Goal: Information Seeking & Learning: Learn about a topic

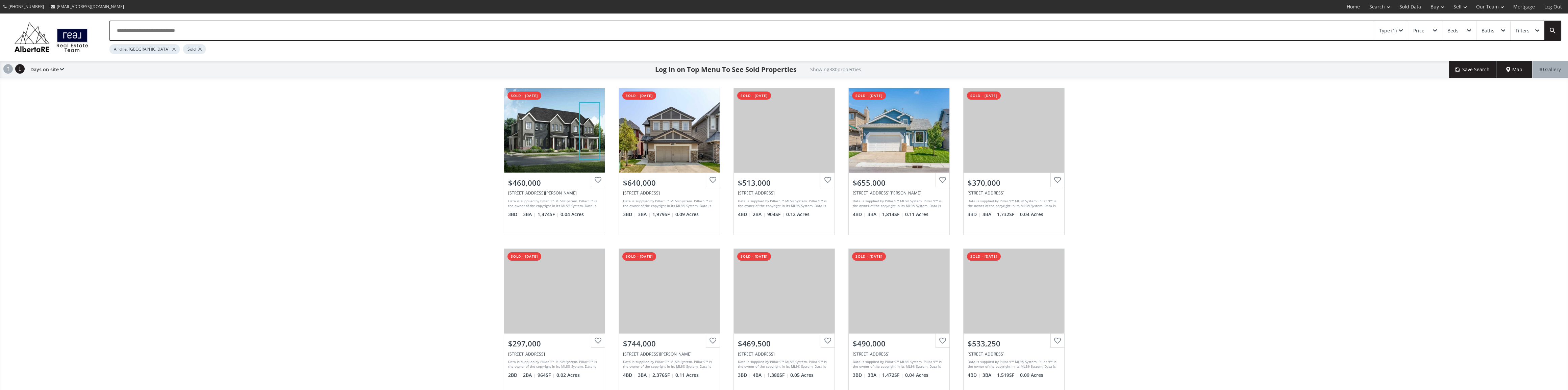
click at [198, 48] on div at bounding box center [200, 49] width 4 height 2
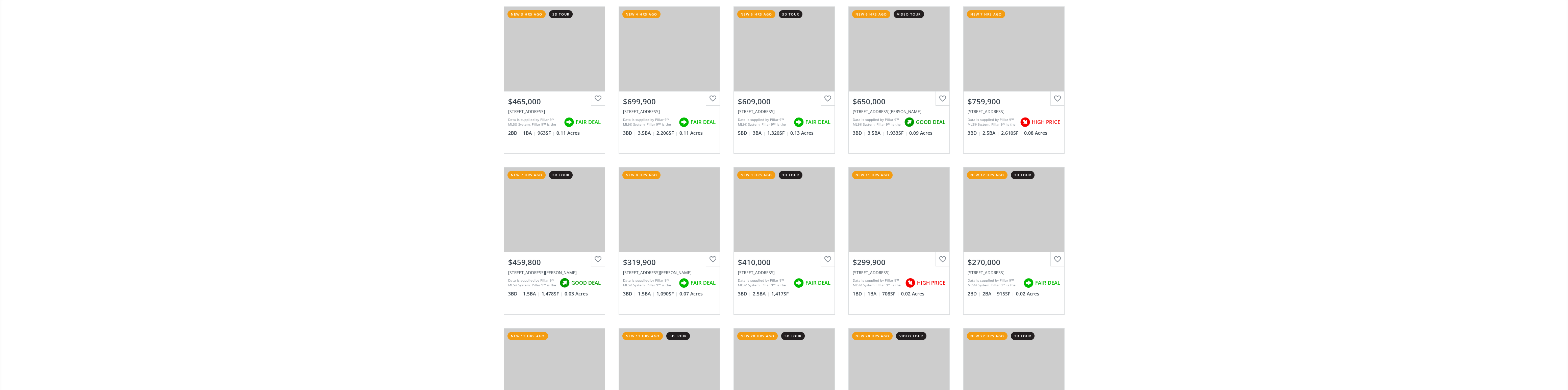
scroll to position [204, 0]
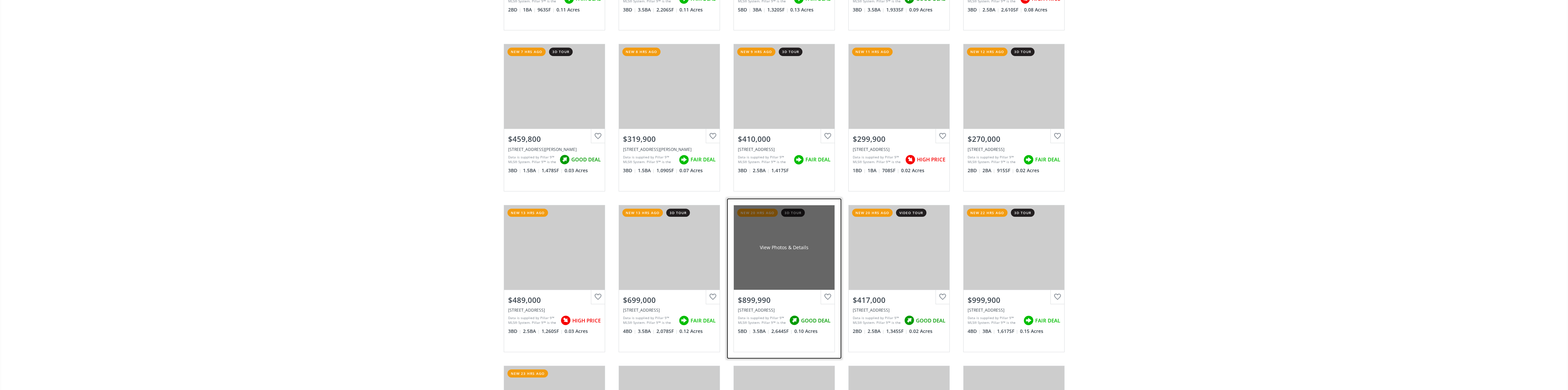
drag, startPoint x: 783, startPoint y: 238, endPoint x: 798, endPoint y: 237, distance: 15.0
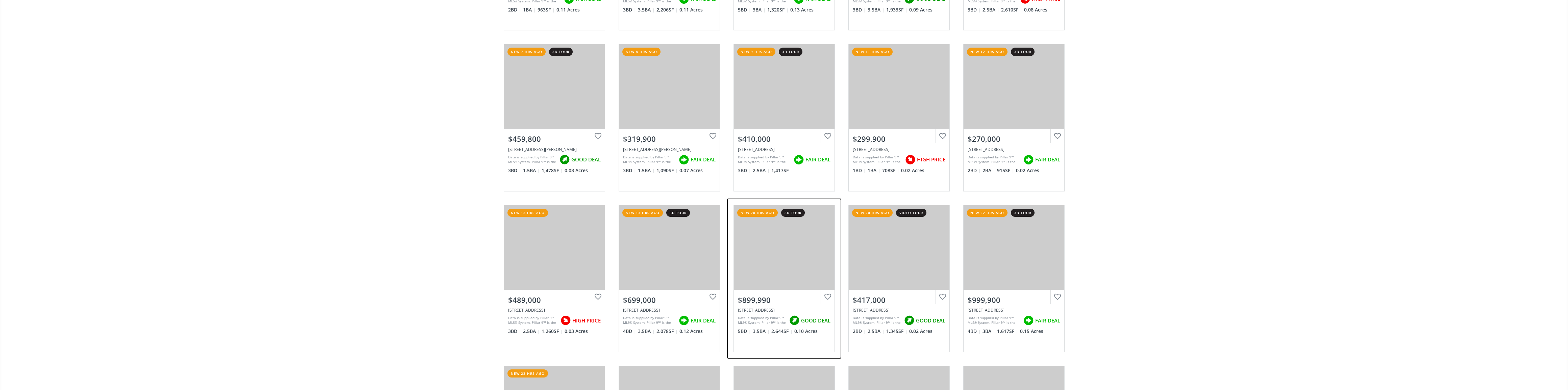
click at [783, 238] on div "View Photos & Details" at bounding box center [784, 247] width 100 height 85
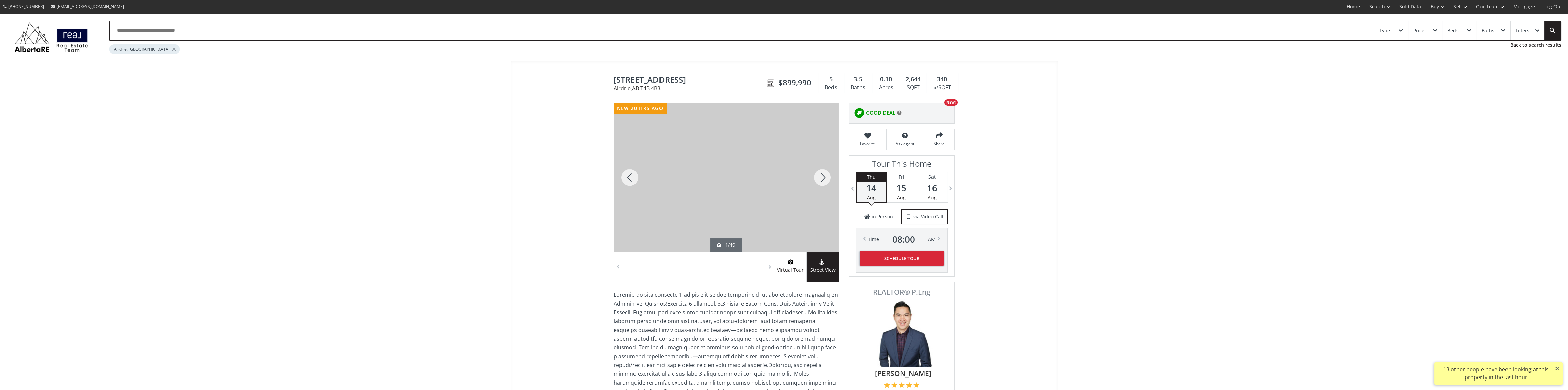
click at [821, 178] on div at bounding box center [822, 177] width 32 height 149
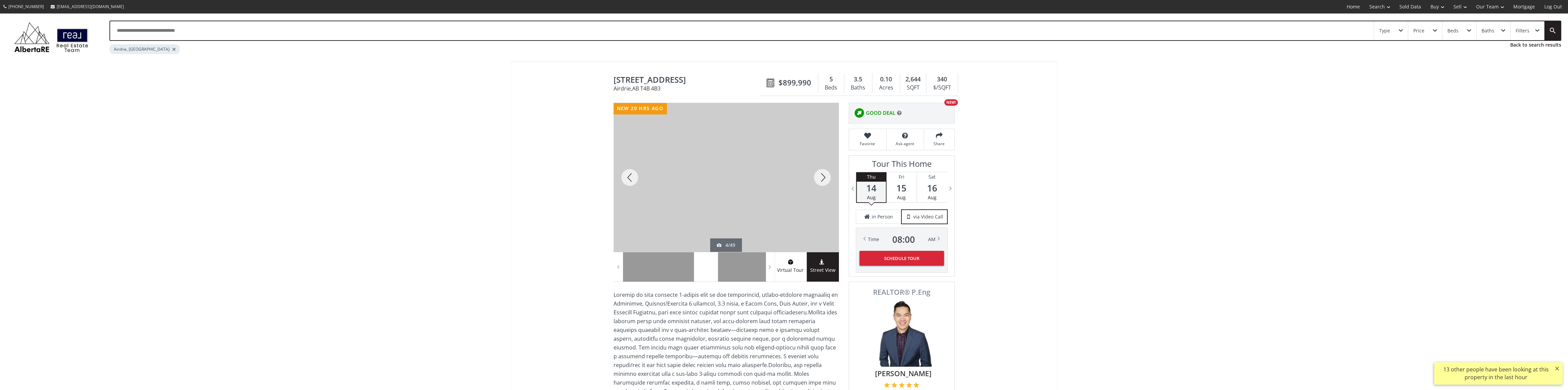
click at [821, 178] on div at bounding box center [822, 177] width 32 height 149
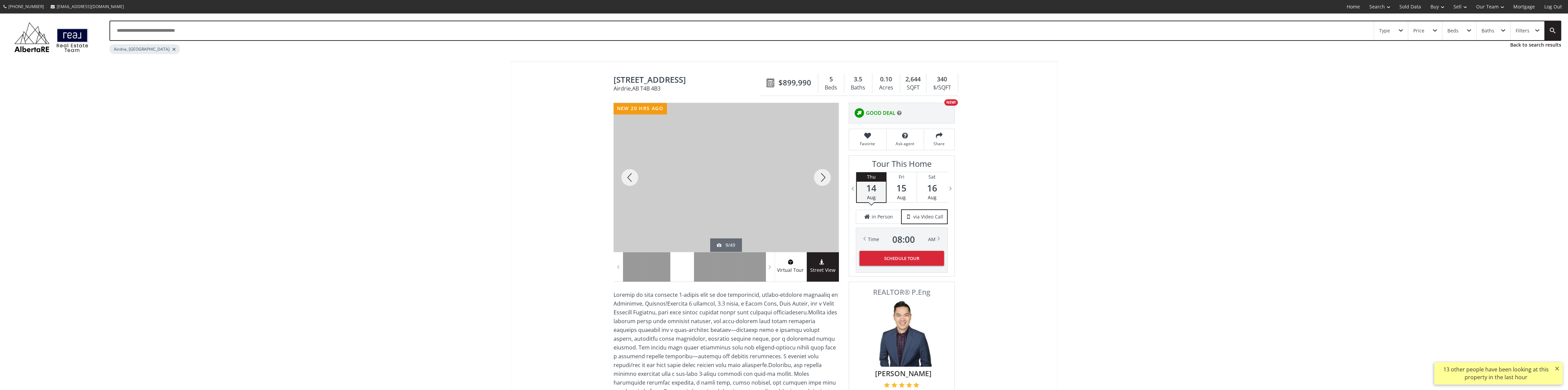
click at [821, 178] on div at bounding box center [822, 177] width 32 height 149
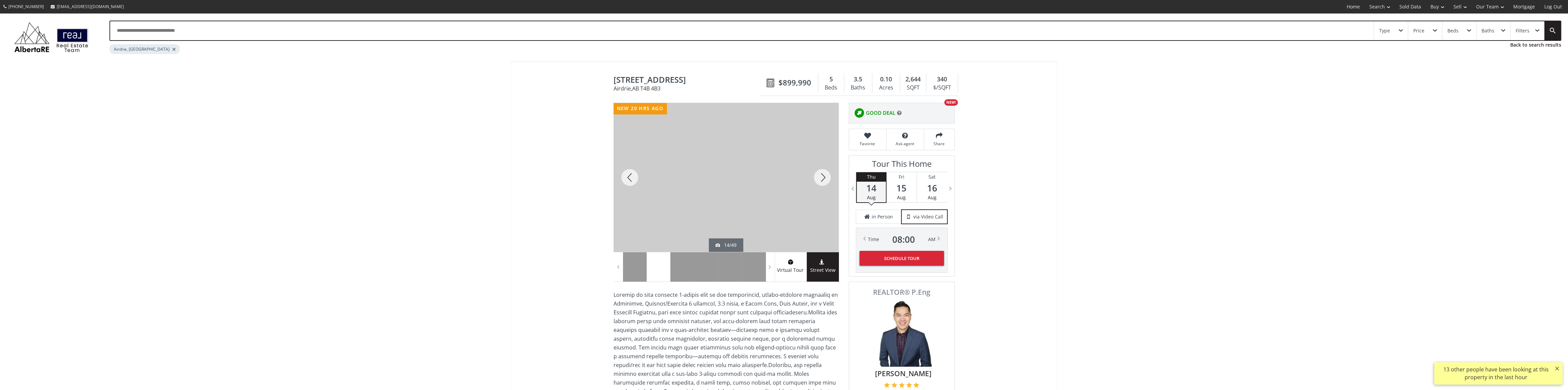
click at [821, 178] on div at bounding box center [822, 177] width 32 height 149
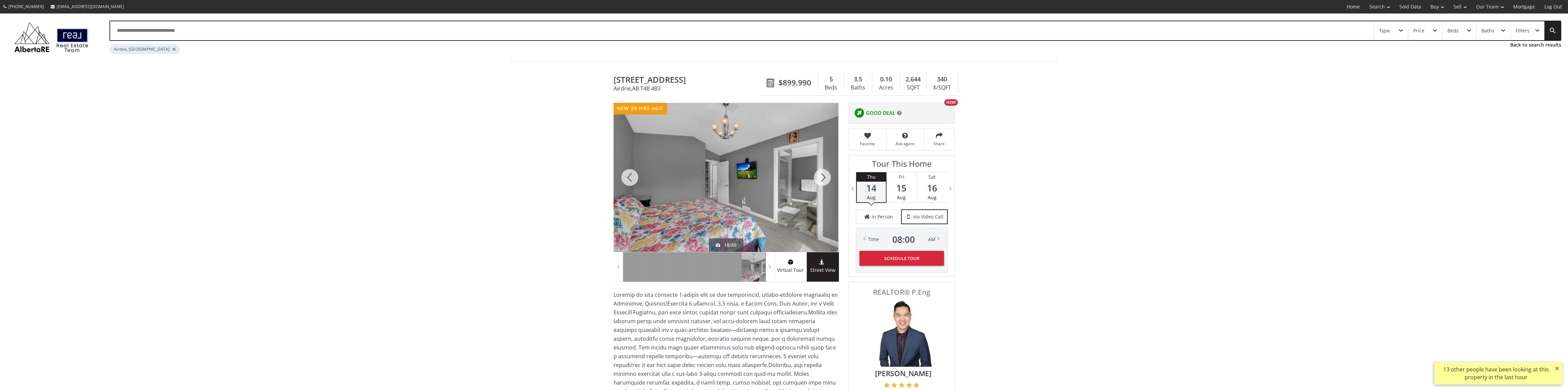
click at [628, 174] on div at bounding box center [629, 177] width 32 height 149
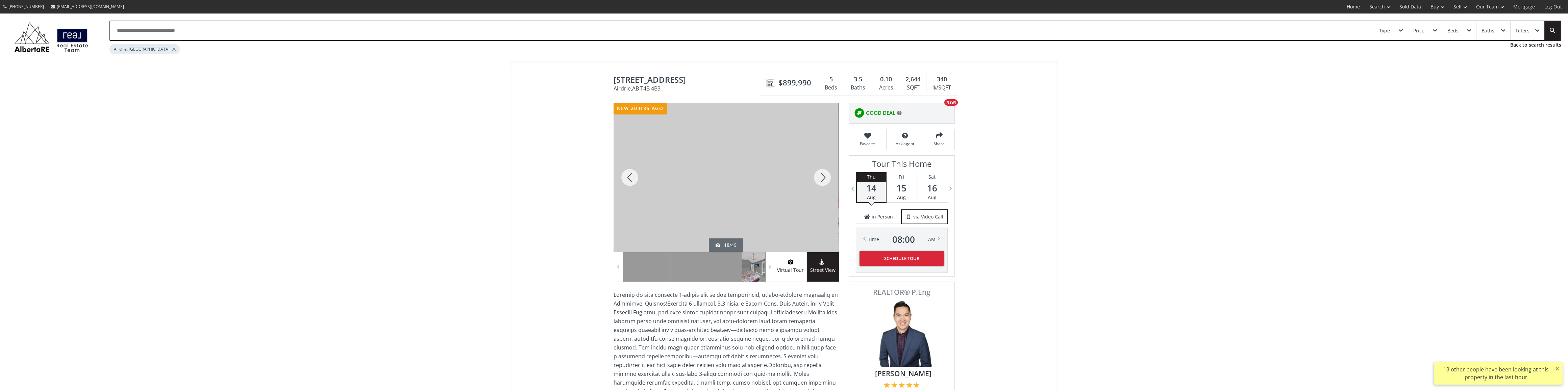
click at [628, 174] on div at bounding box center [629, 177] width 32 height 149
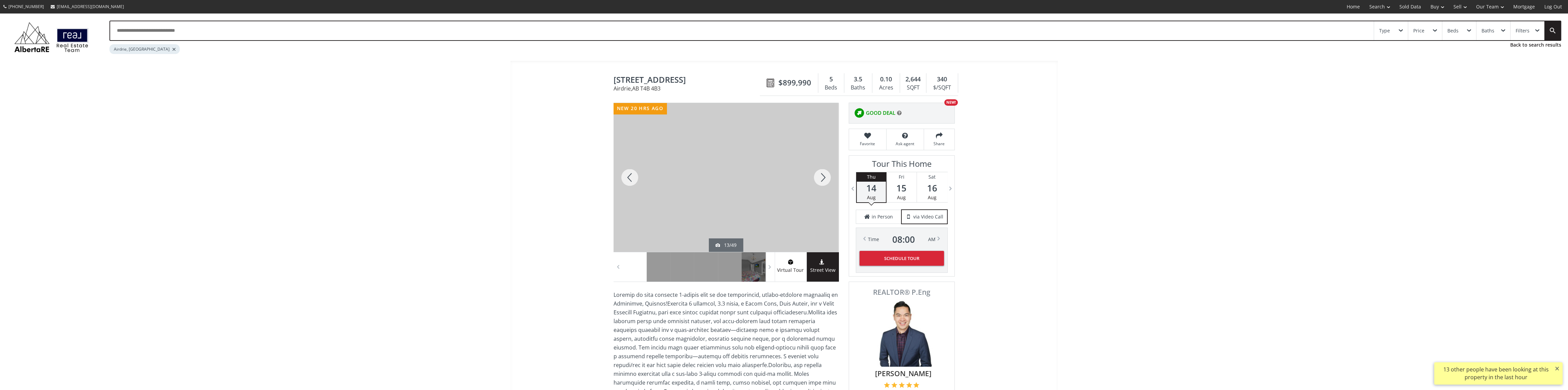
click at [824, 175] on div at bounding box center [822, 177] width 32 height 149
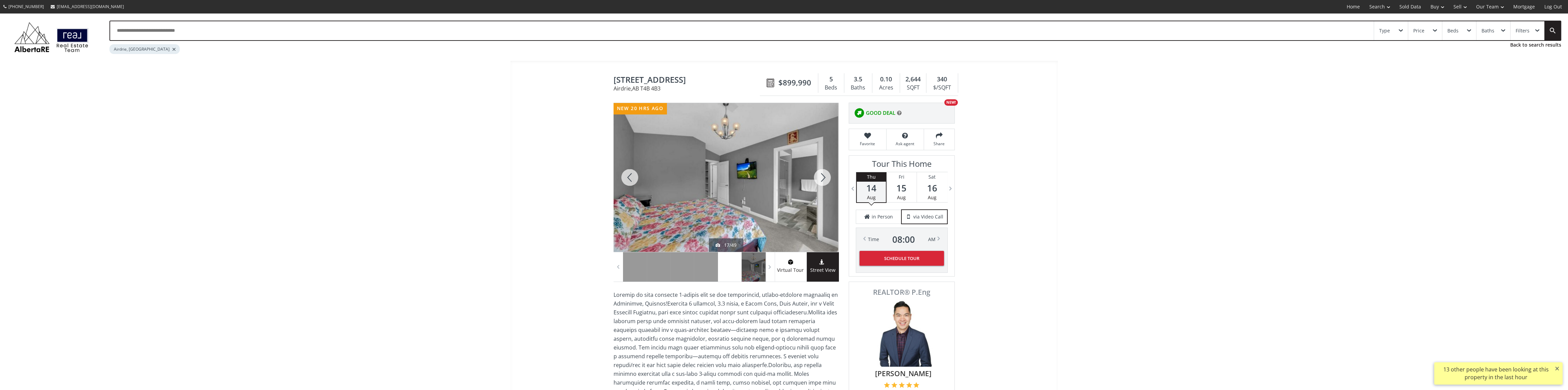
click at [824, 175] on div at bounding box center [822, 177] width 32 height 149
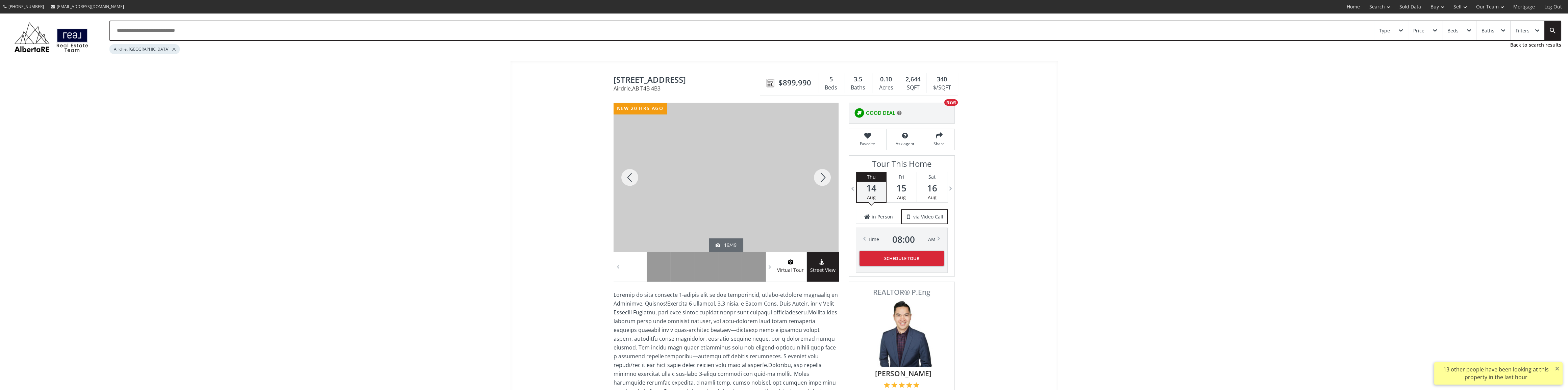
click at [824, 175] on div at bounding box center [822, 177] width 32 height 149
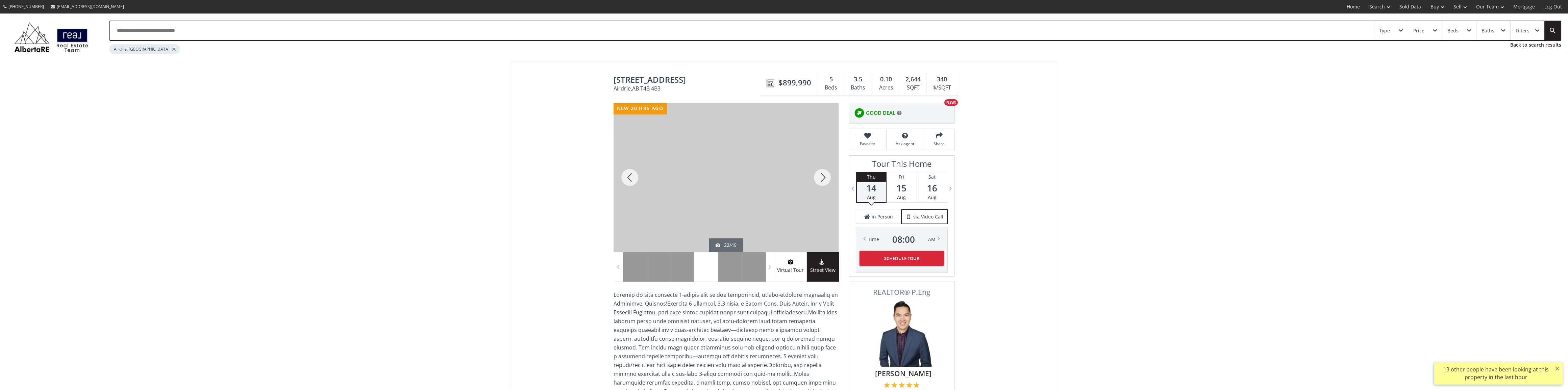
click at [824, 175] on div at bounding box center [822, 177] width 32 height 149
